Goal: Obtain resource: Download file/media

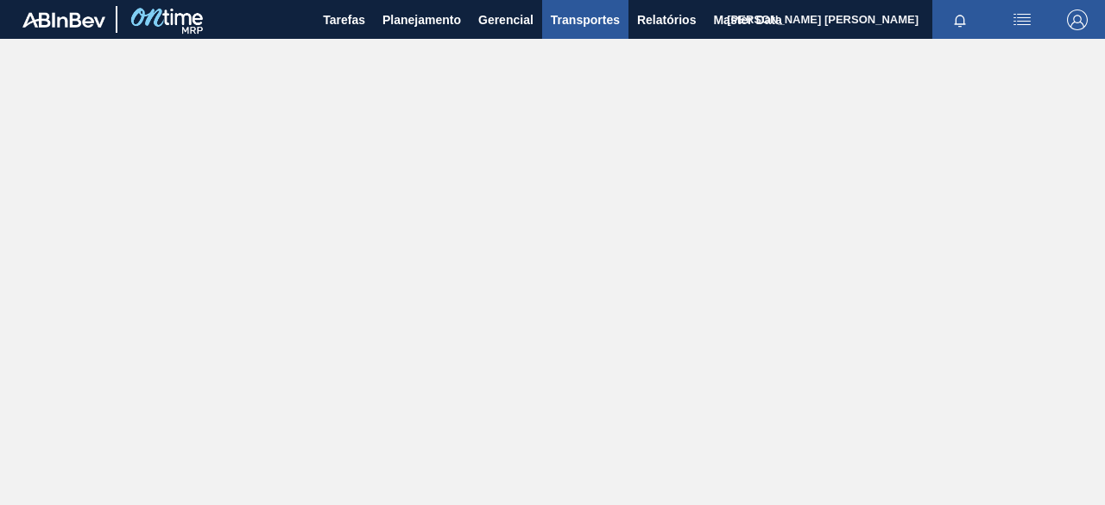
click at [582, 20] on span "Transportes" at bounding box center [585, 19] width 69 height 21
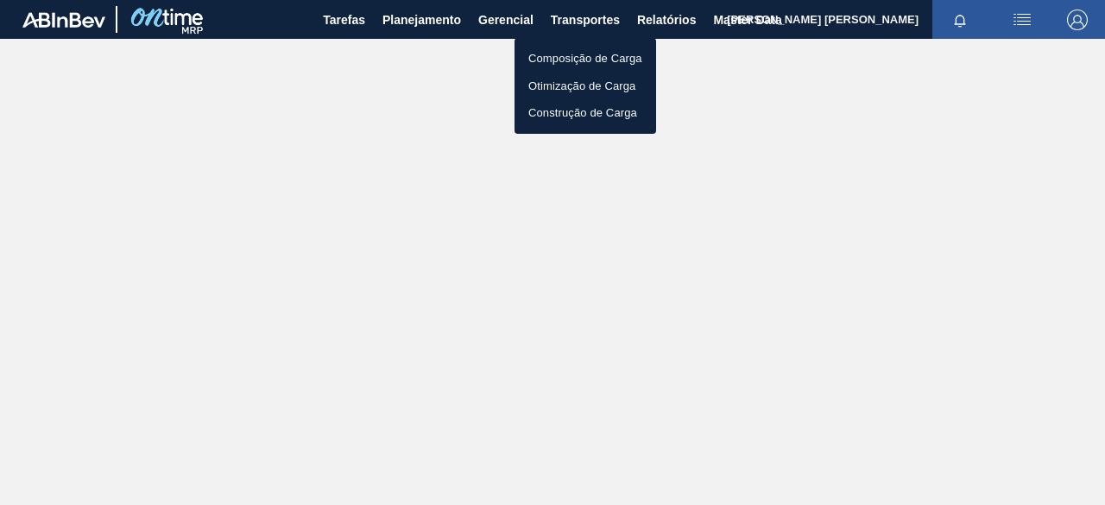
click at [684, 15] on div at bounding box center [552, 252] width 1105 height 505
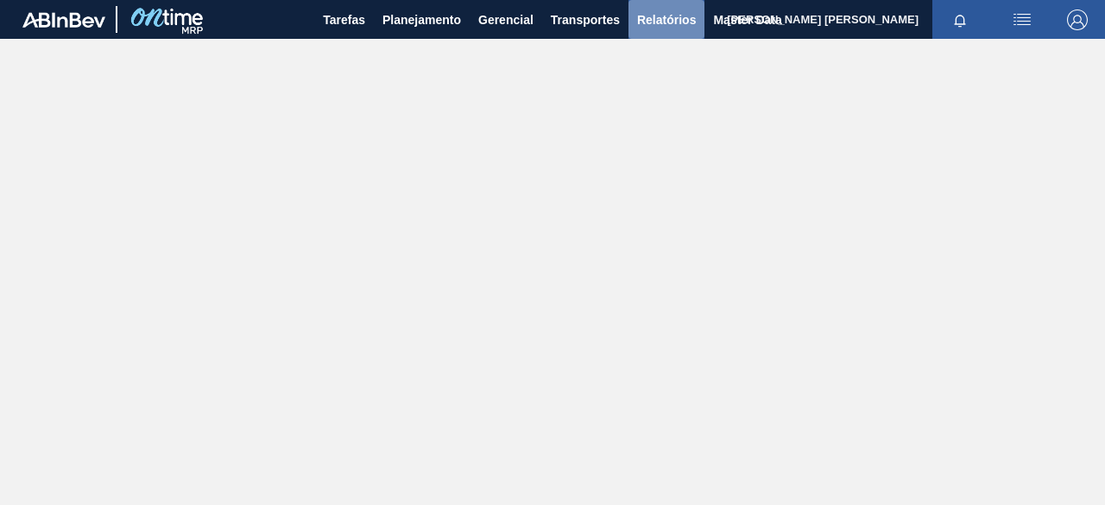
click at [684, 18] on span "Relatórios" at bounding box center [666, 19] width 59 height 21
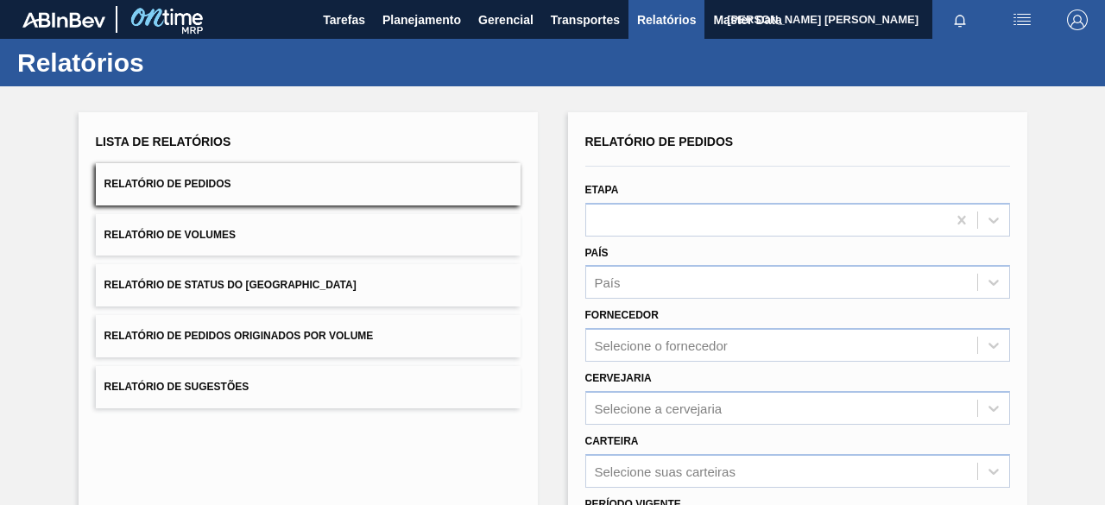
click at [392, 338] on button "Relatório de Pedidos Originados por Volume" at bounding box center [308, 336] width 425 height 42
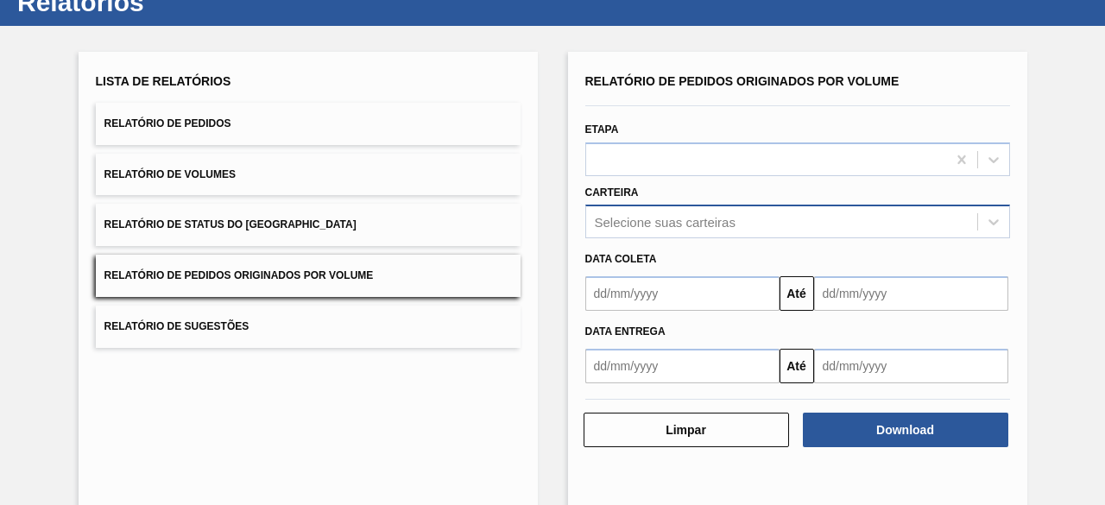
click at [661, 238] on div "Selecione suas carteiras" at bounding box center [797, 222] width 425 height 34
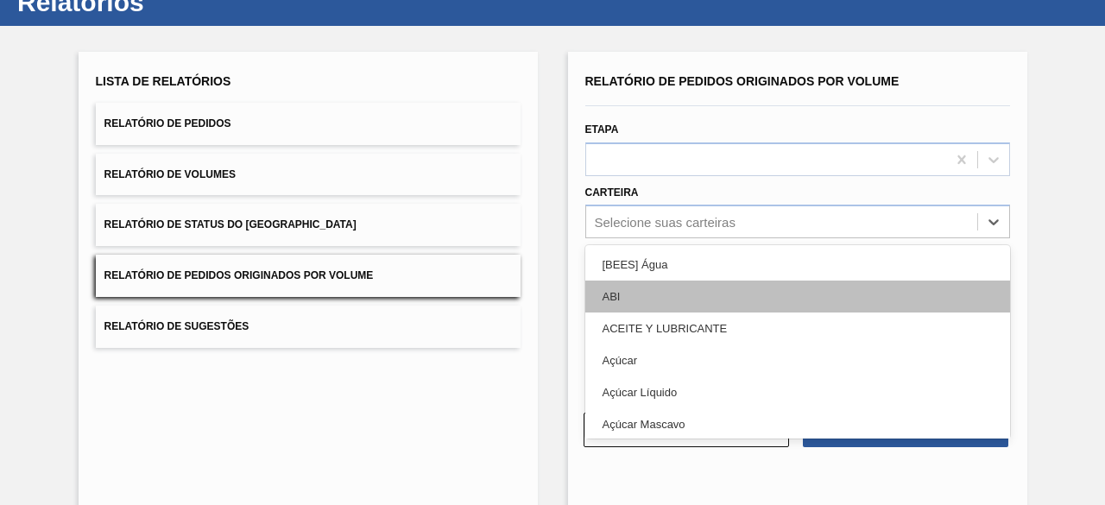
scroll to position [66, 0]
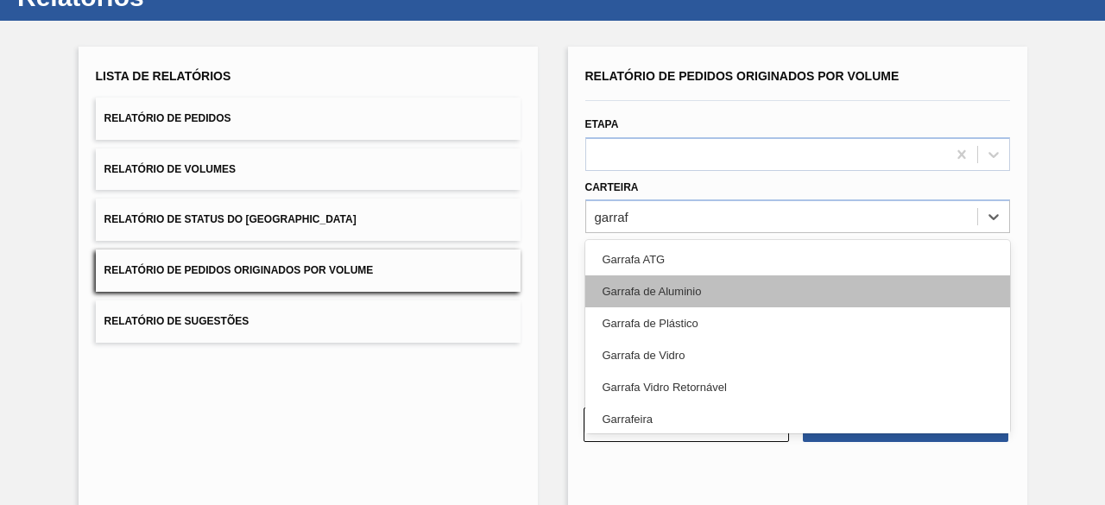
type input "garrafa"
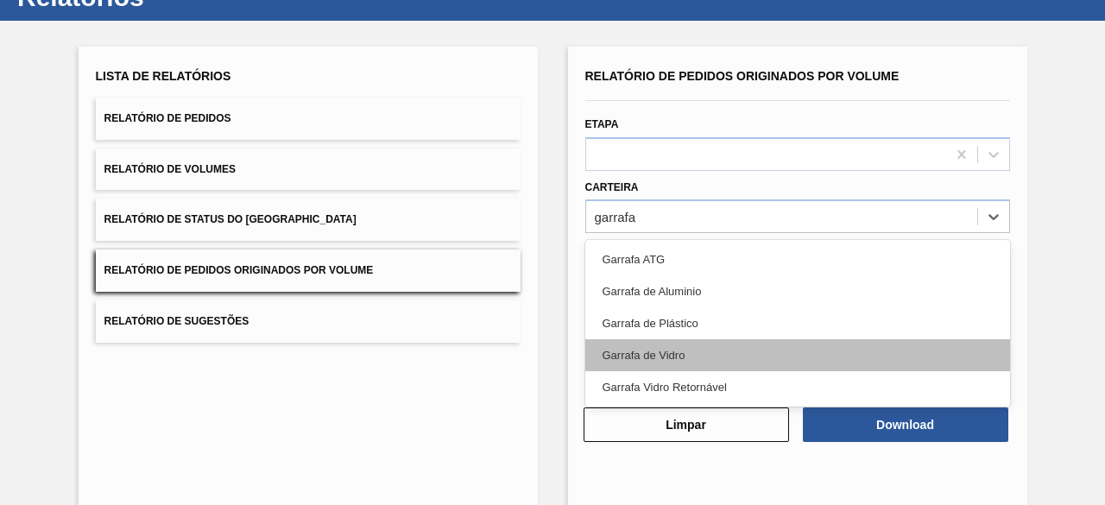
click at [690, 362] on div "Garrafa de Vidro" at bounding box center [797, 355] width 425 height 32
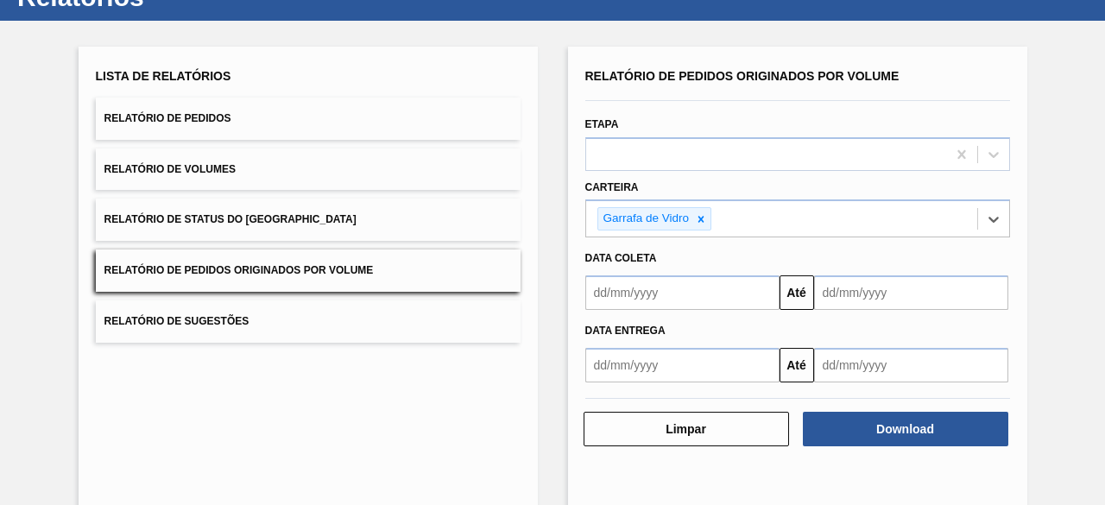
click at [719, 280] on input "text" at bounding box center [682, 292] width 194 height 35
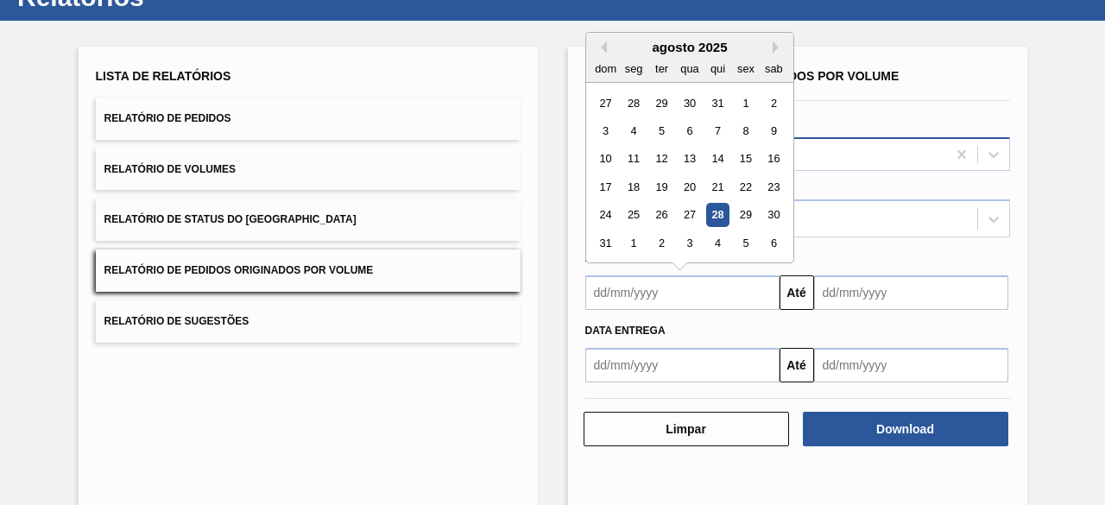
drag, startPoint x: 747, startPoint y: 102, endPoint x: 776, endPoint y: 142, distance: 49.6
click at [749, 102] on div "1" at bounding box center [745, 102] width 23 height 23
type input "[DATE]"
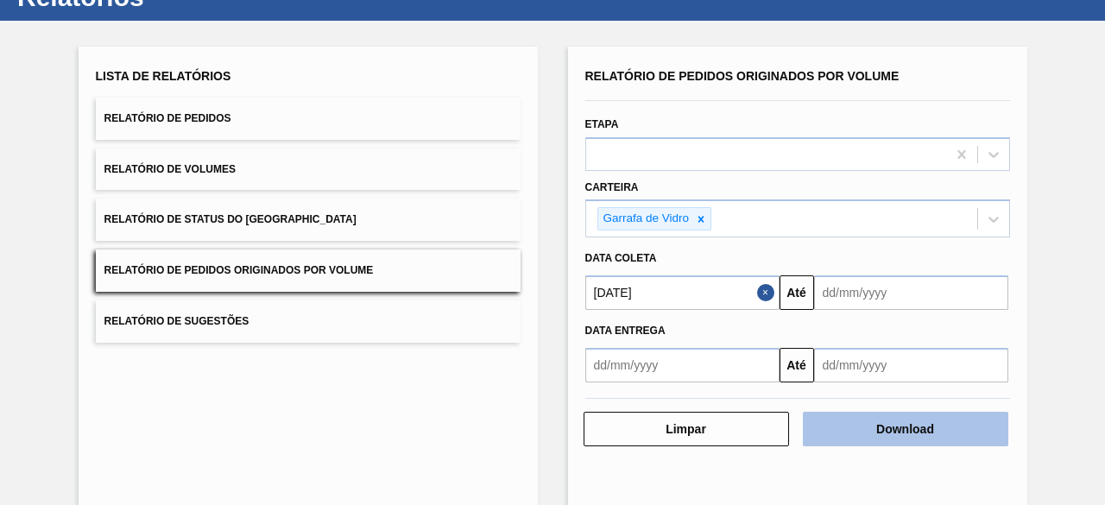
click at [883, 426] on button "Download" at bounding box center [905, 429] width 205 height 35
